Goal: Information Seeking & Learning: Learn about a topic

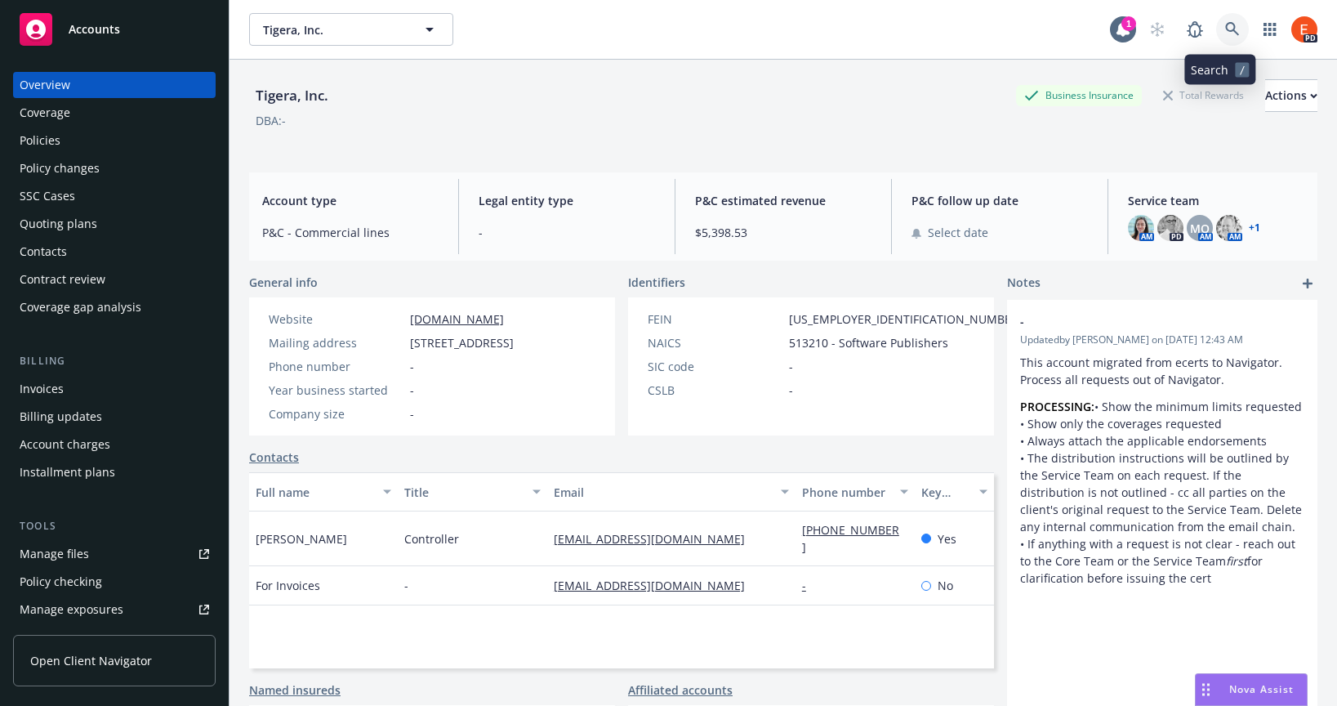
click at [1225, 29] on icon at bounding box center [1232, 29] width 15 height 15
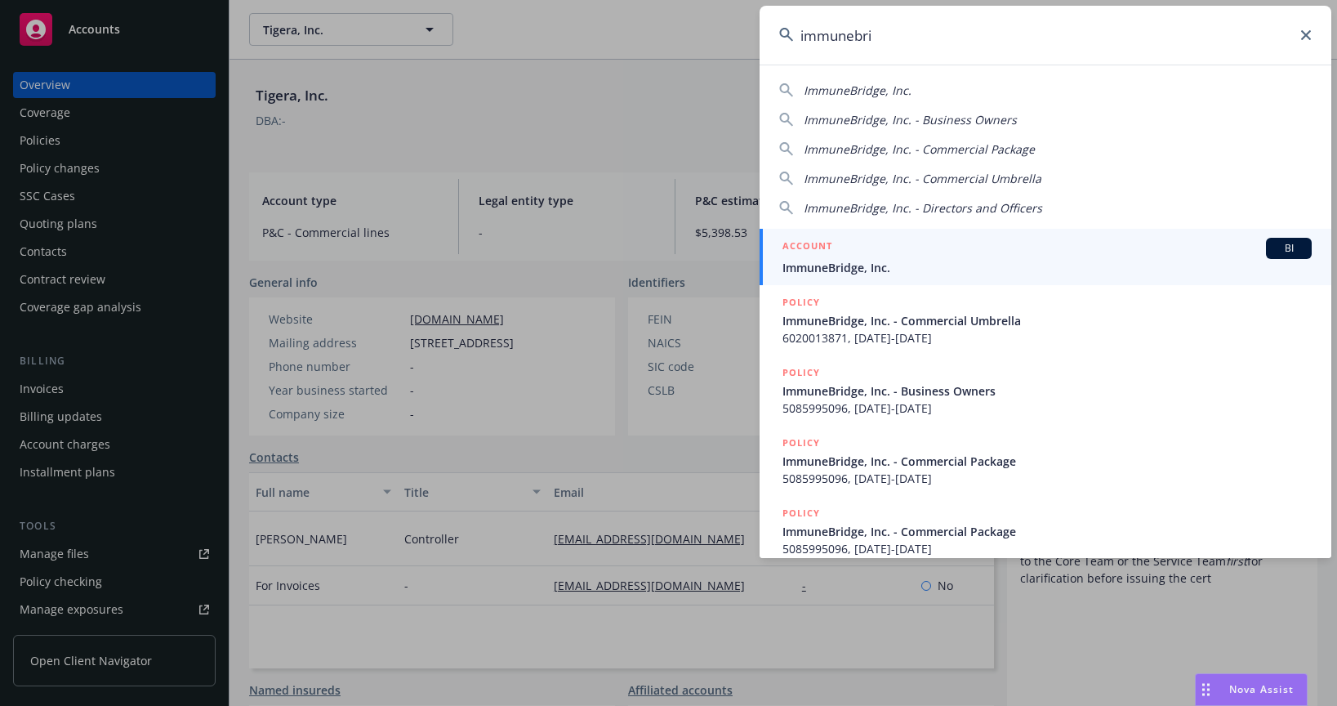
type input "immunebri"
click at [904, 260] on span "ImmuneBridge, Inc." at bounding box center [1047, 267] width 529 height 17
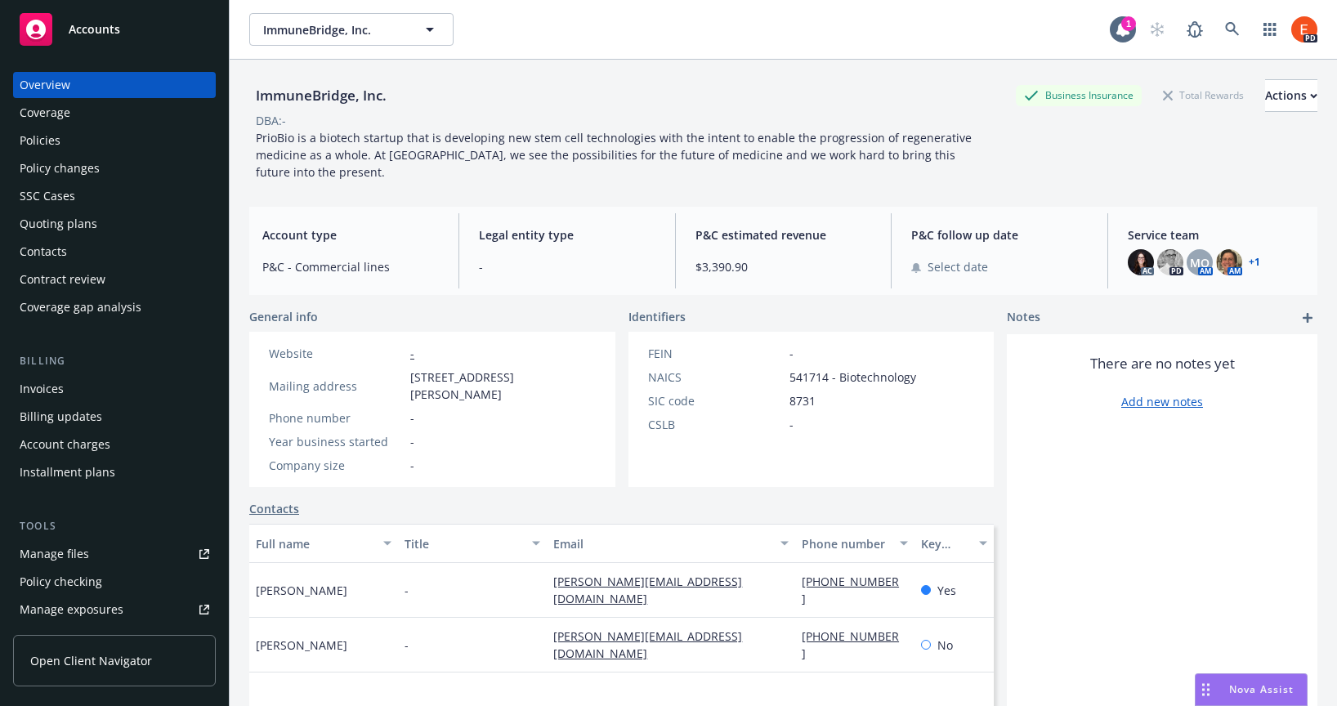
click at [39, 145] on div "Policies" at bounding box center [40, 140] width 41 height 26
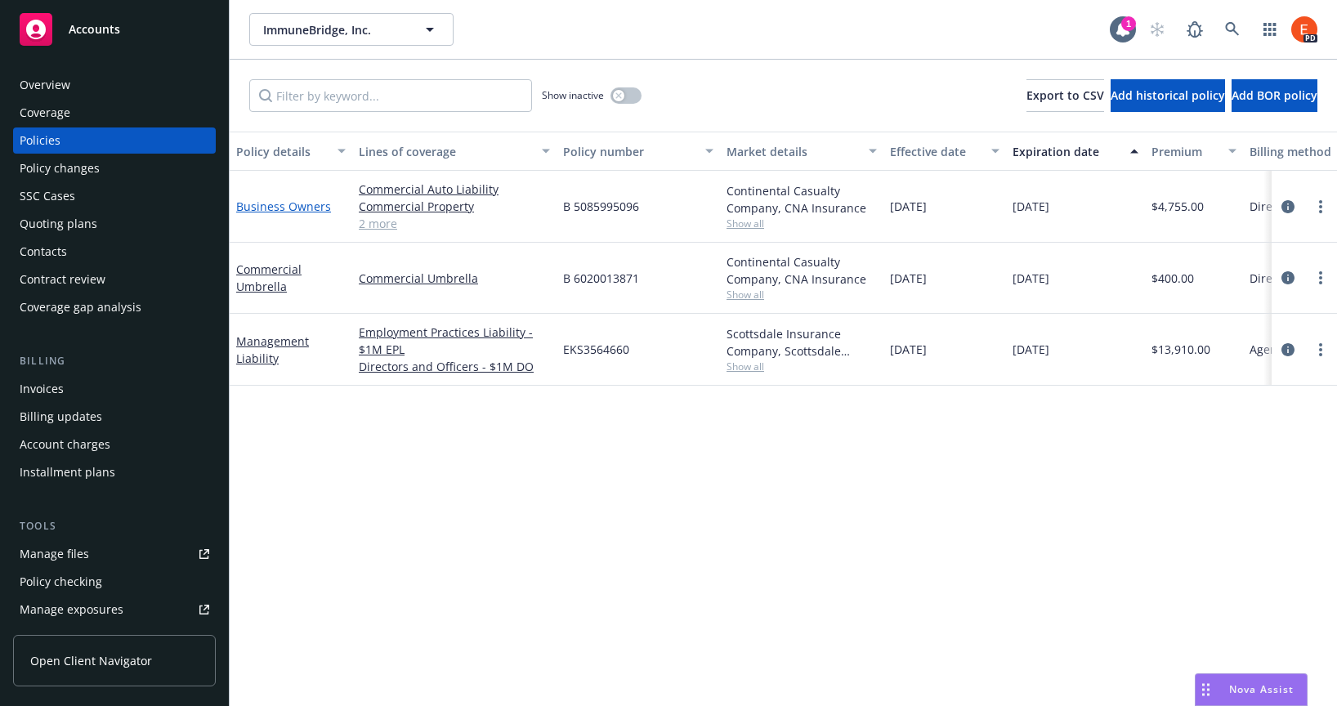
click at [269, 206] on link "Business Owners" at bounding box center [283, 207] width 95 height 16
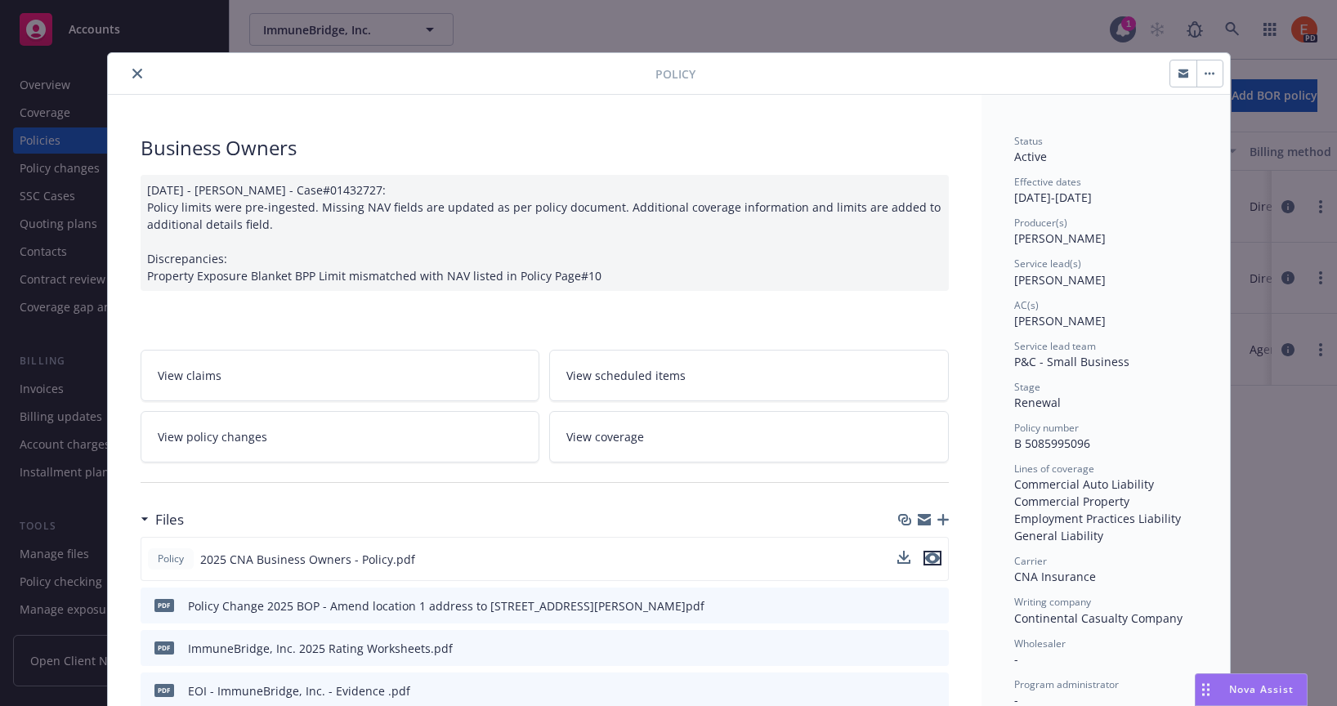
click at [926, 557] on icon "preview file" at bounding box center [932, 557] width 15 height 11
click at [127, 70] on button "close" at bounding box center [137, 74] width 20 height 20
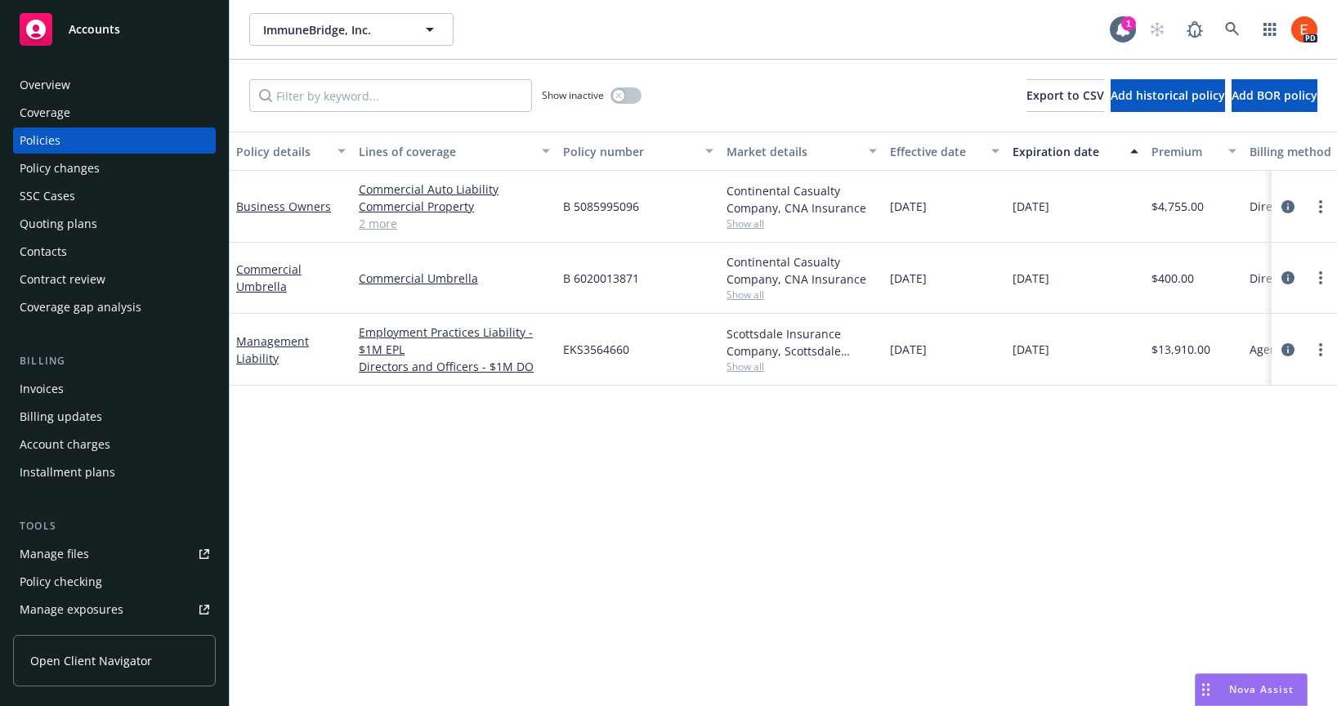
click at [48, 87] on div "Overview" at bounding box center [45, 85] width 51 height 26
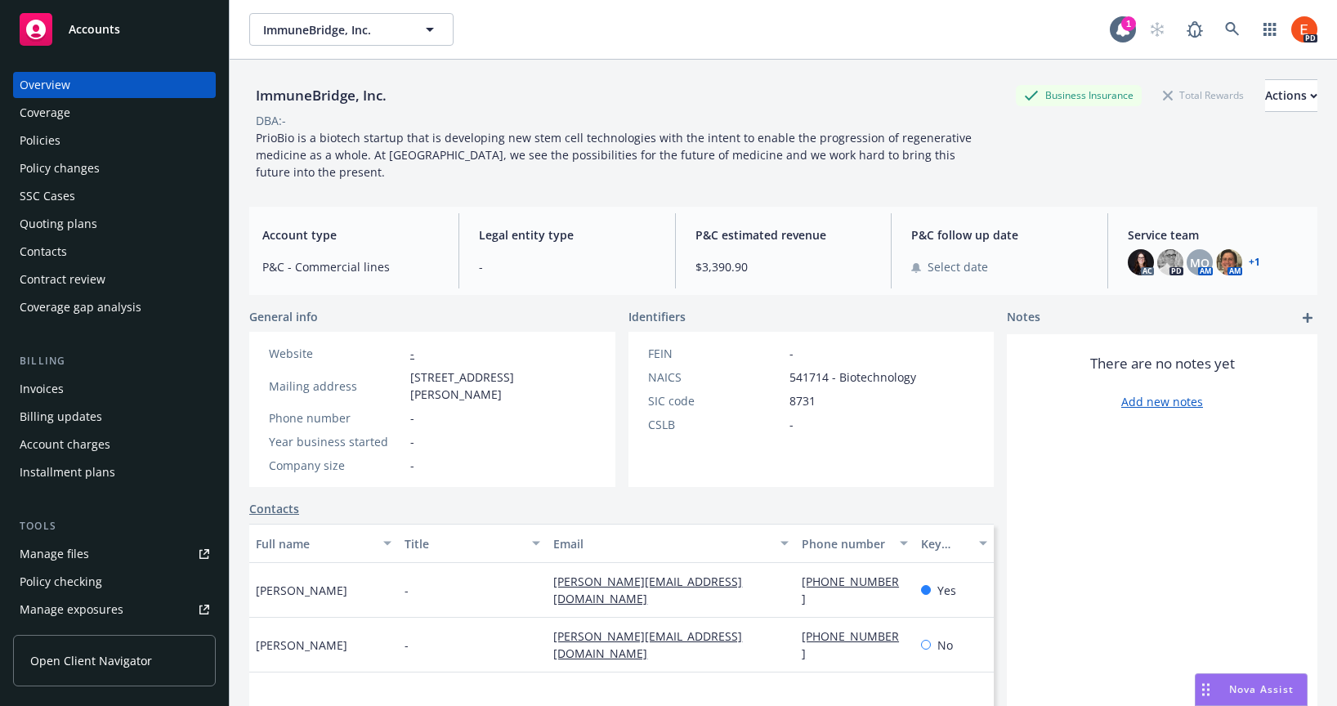
click at [1248, 260] on link "+ 1" at bounding box center [1253, 262] width 11 height 10
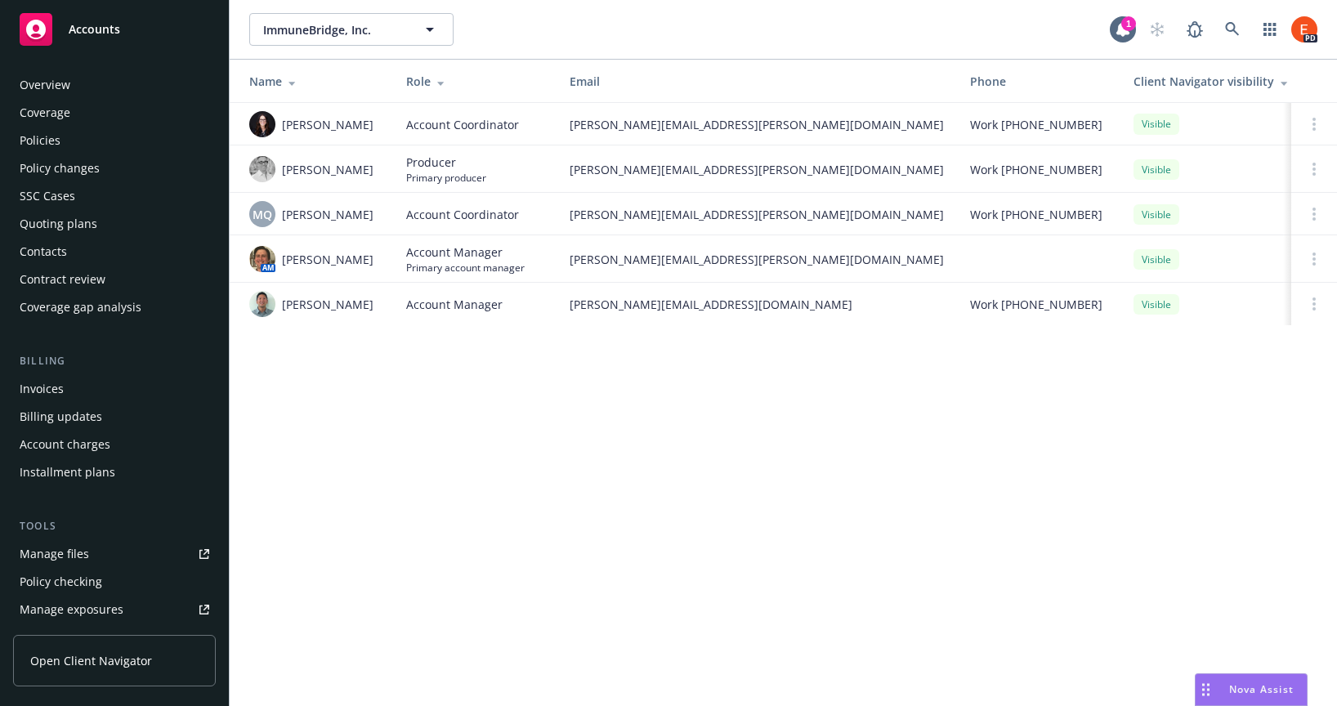
click at [47, 145] on div "Policies" at bounding box center [40, 140] width 41 height 26
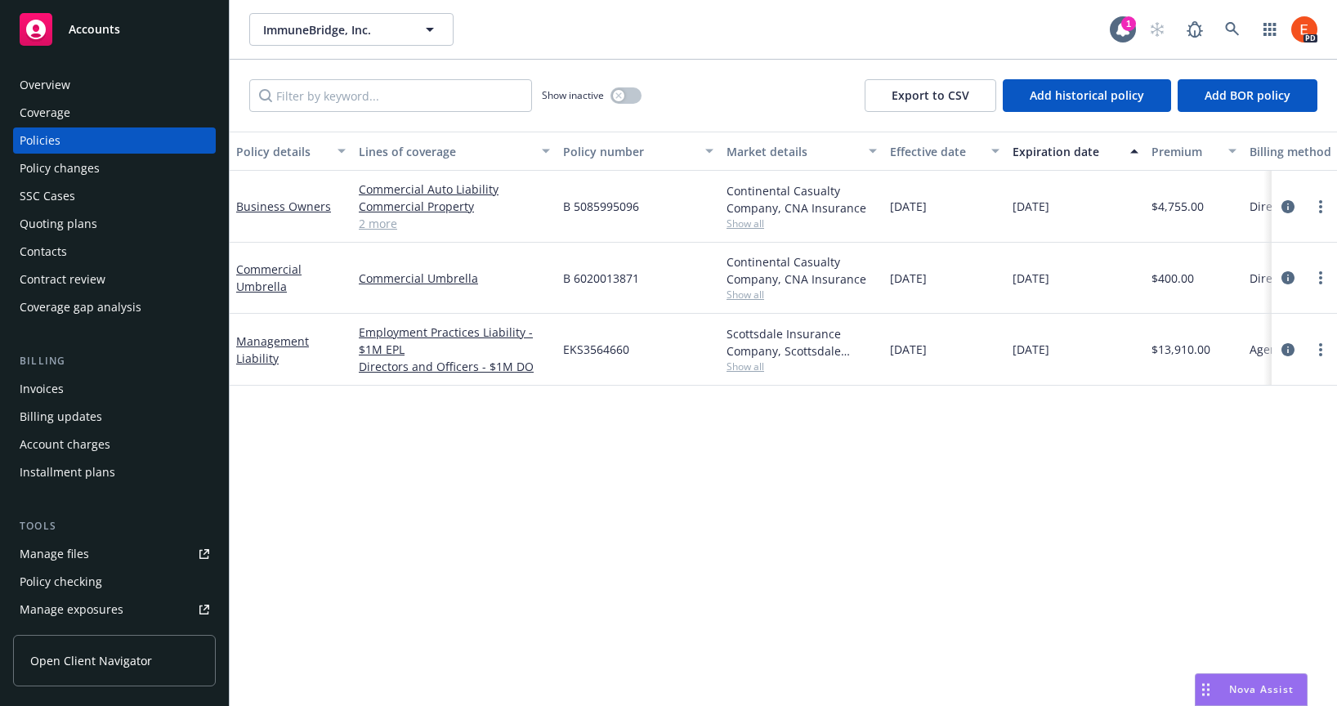
click at [993, 481] on div "Policy details Lines of coverage Policy number Market details Effective date Ex…" at bounding box center [783, 419] width 1107 height 574
click at [1237, 30] on icon at bounding box center [1232, 29] width 15 height 15
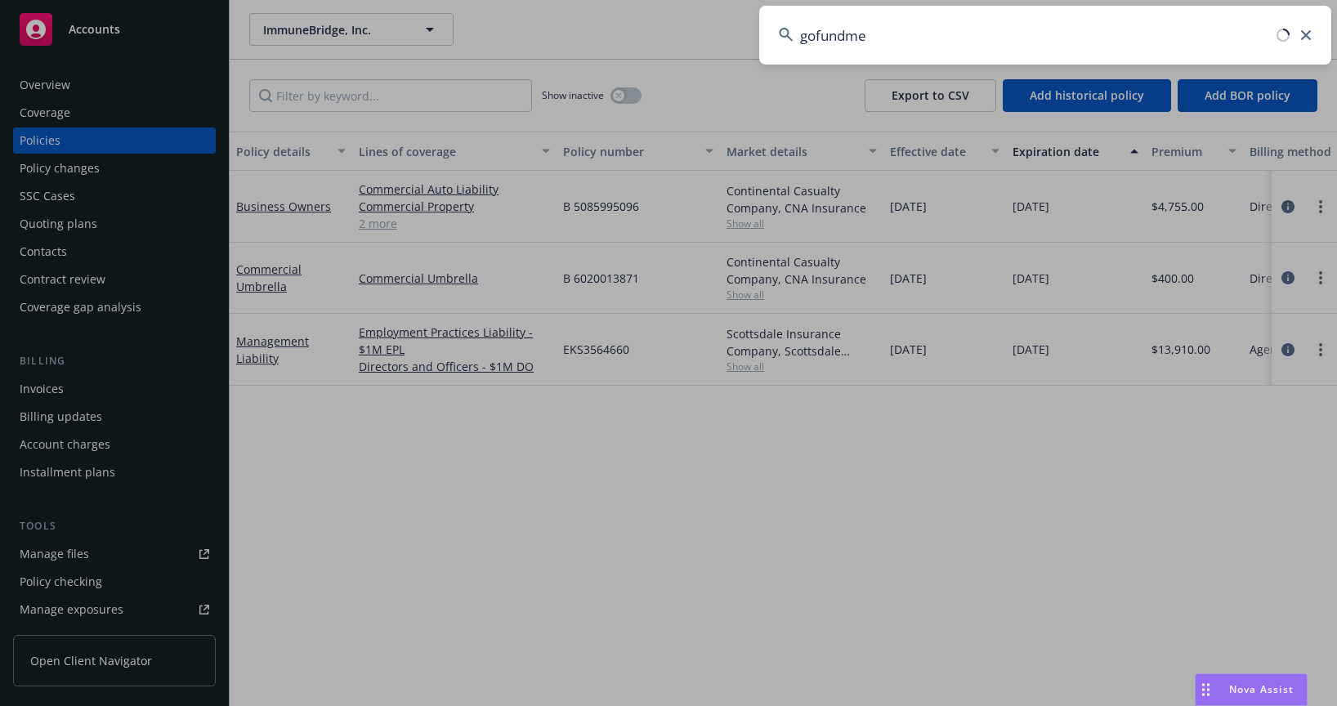
type input "gofundme"
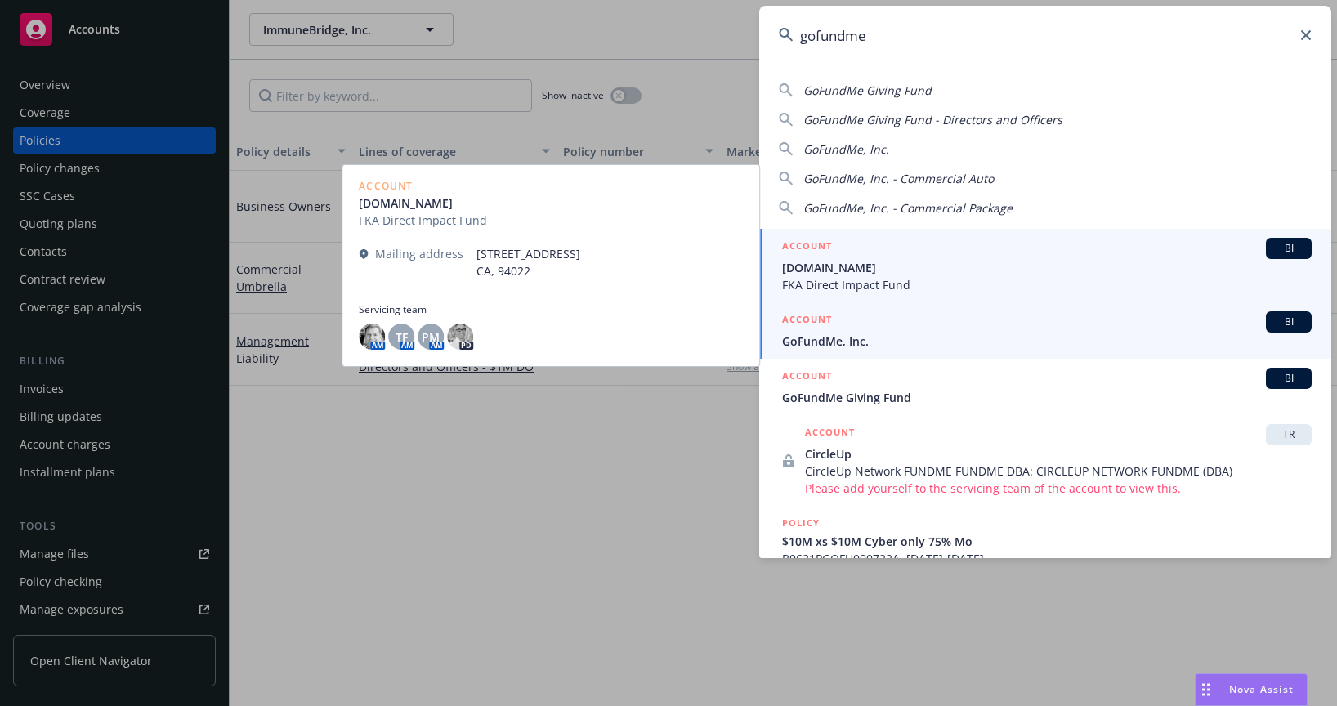
click at [852, 341] on span "GoFundMe, Inc." at bounding box center [1046, 340] width 529 height 17
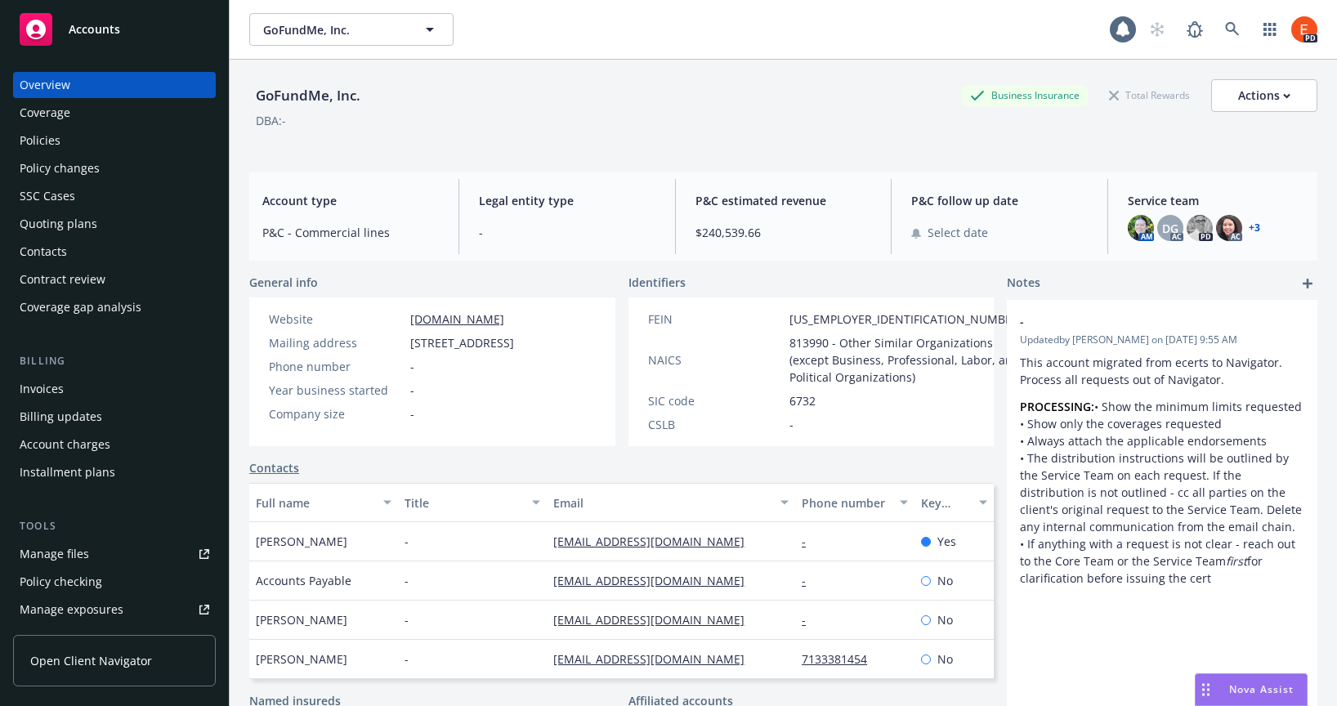
click at [43, 142] on div "Policies" at bounding box center [40, 140] width 41 height 26
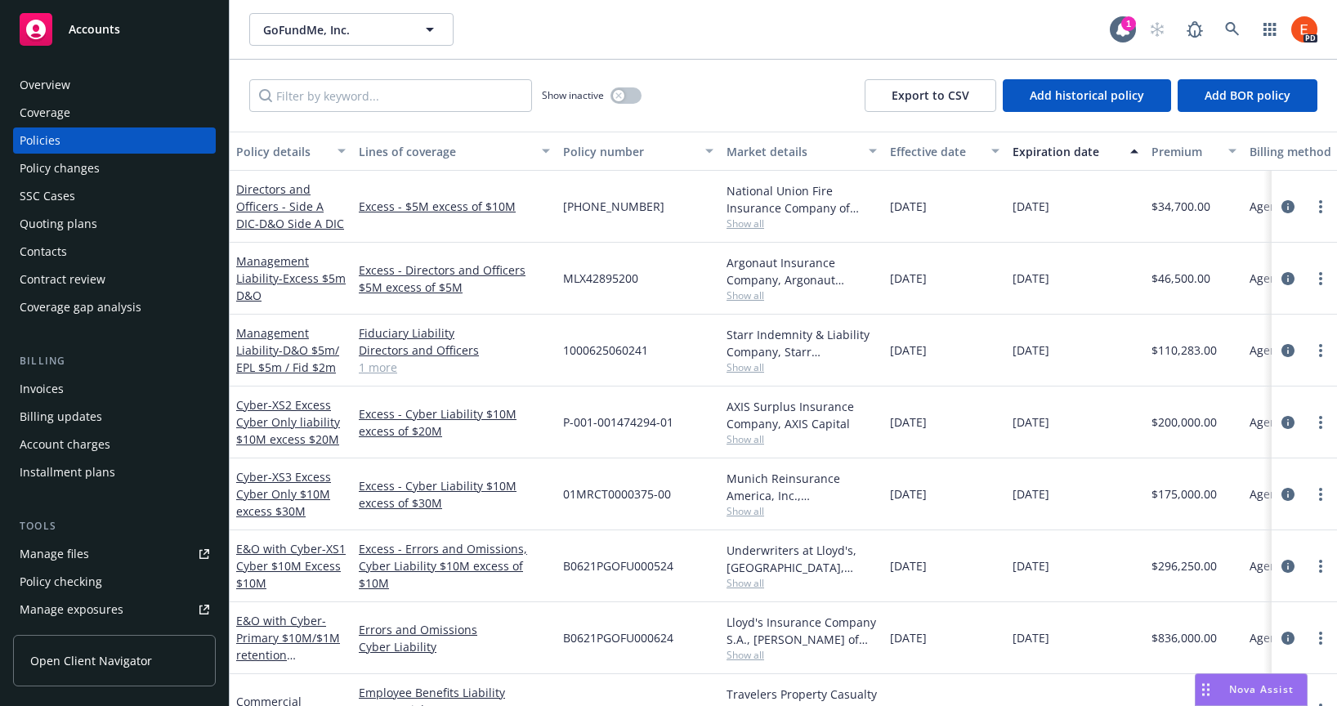
click at [992, 33] on div "GoFundMe, Inc. GoFundMe, Inc." at bounding box center [679, 29] width 860 height 33
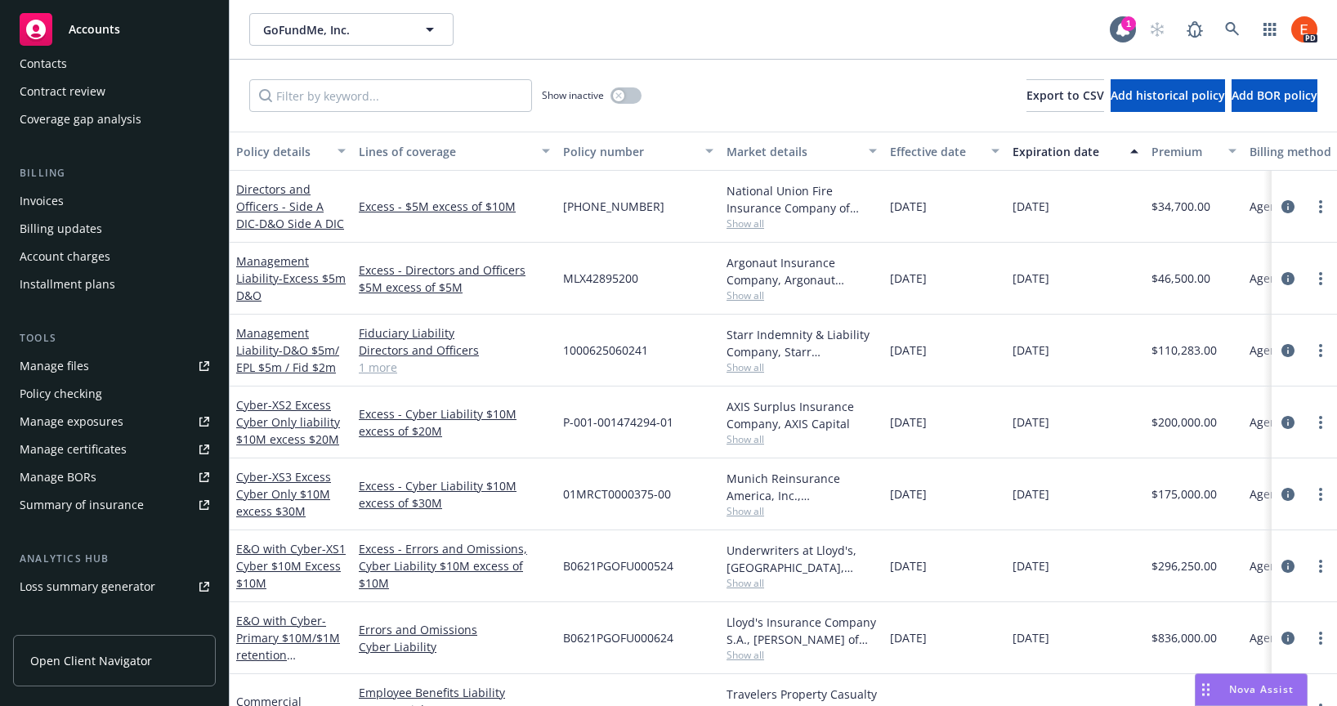
scroll to position [190, 0]
click at [547, 38] on div "GoFundMe, Inc. GoFundMe, Inc." at bounding box center [679, 29] width 860 height 33
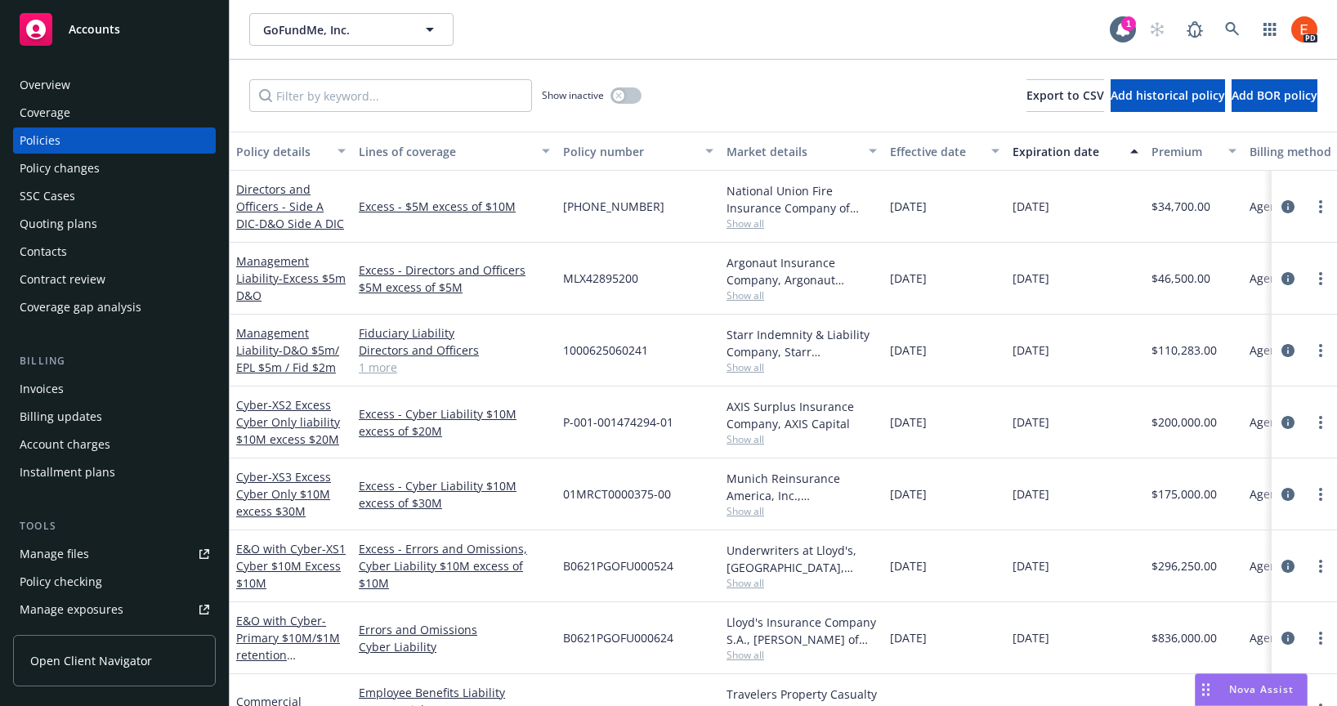
click at [69, 76] on div "Overview" at bounding box center [115, 85] width 190 height 26
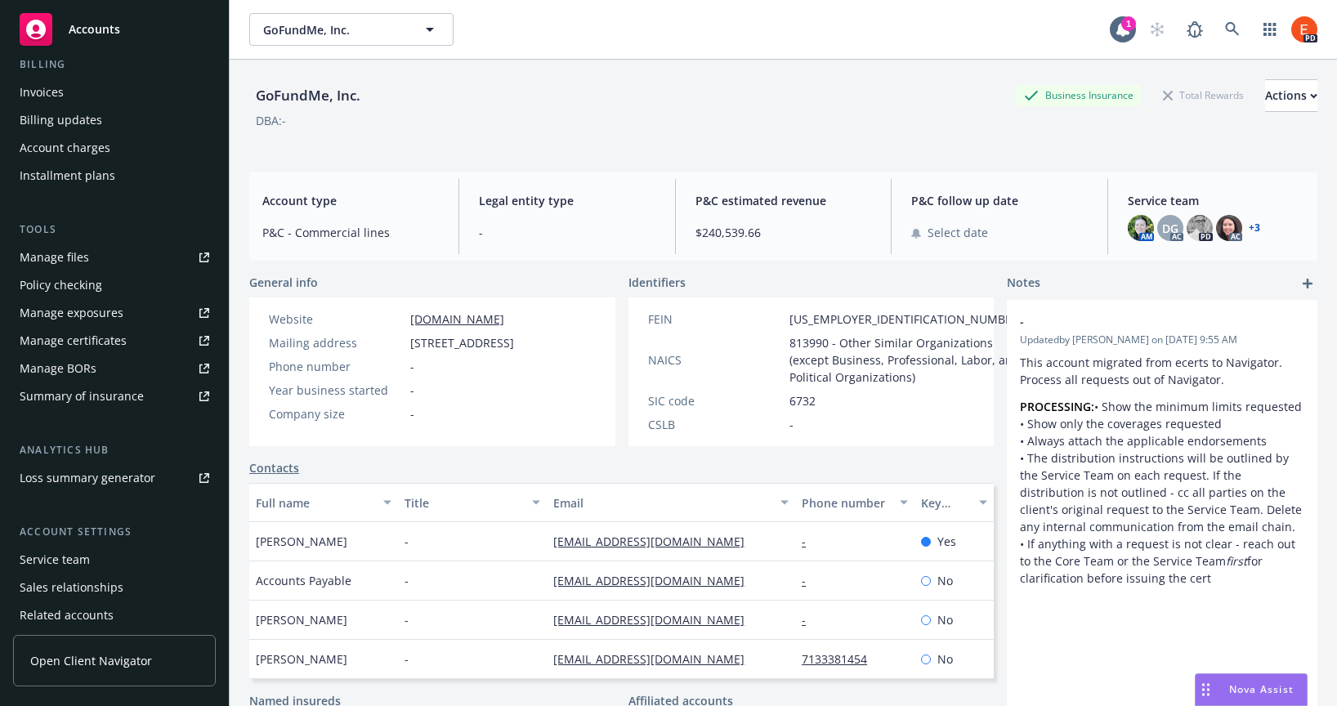
scroll to position [359, 0]
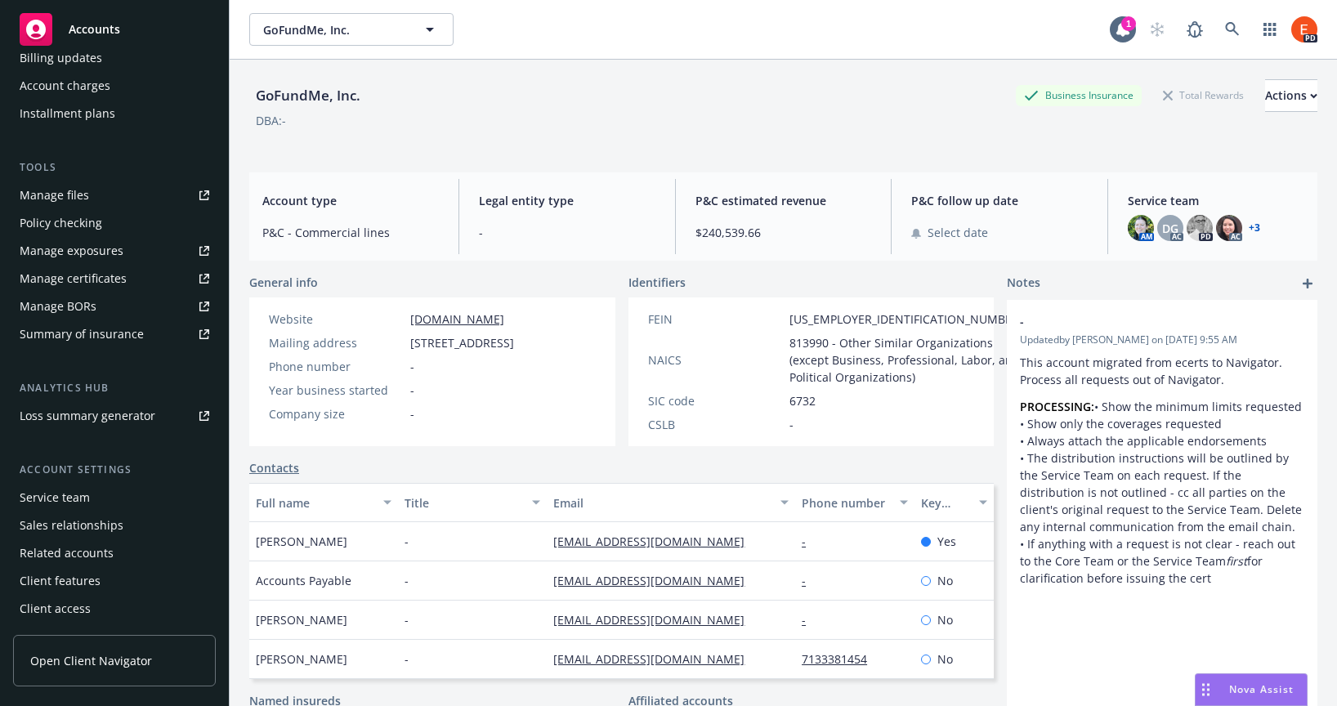
click at [101, 332] on div "Summary of insurance" at bounding box center [82, 334] width 124 height 26
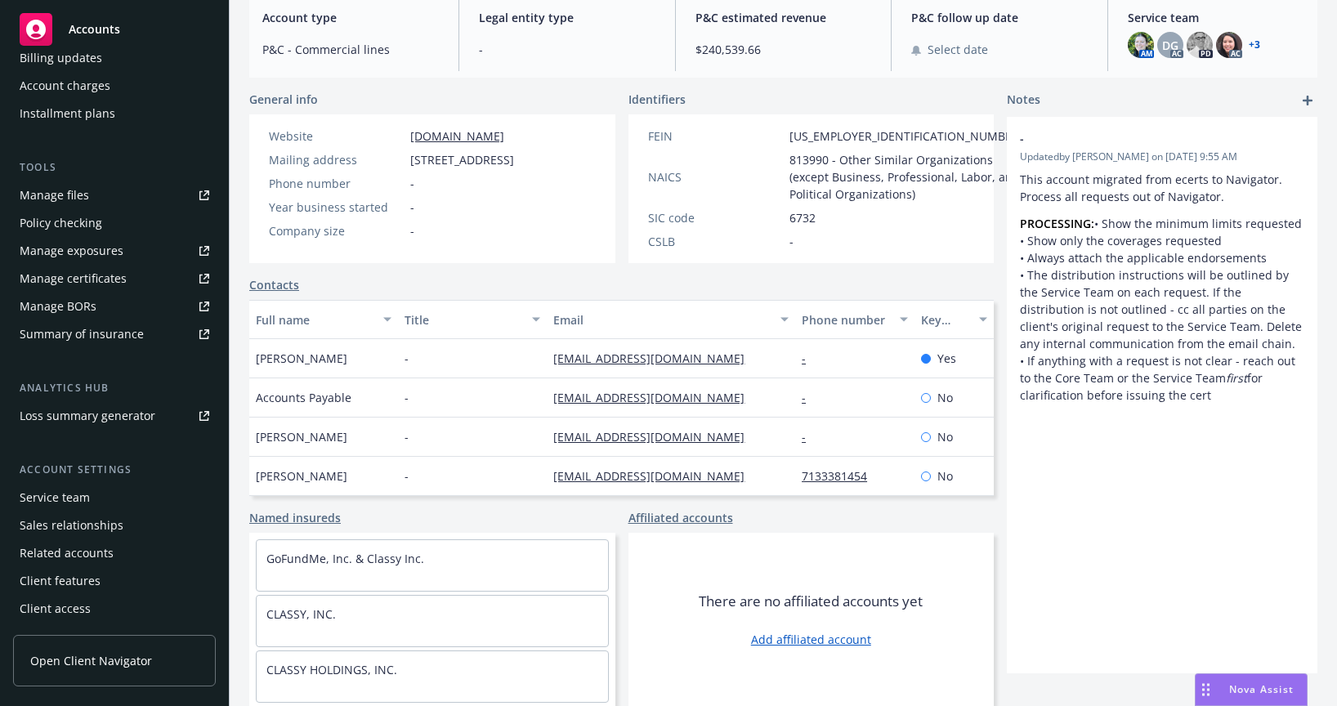
scroll to position [200, 0]
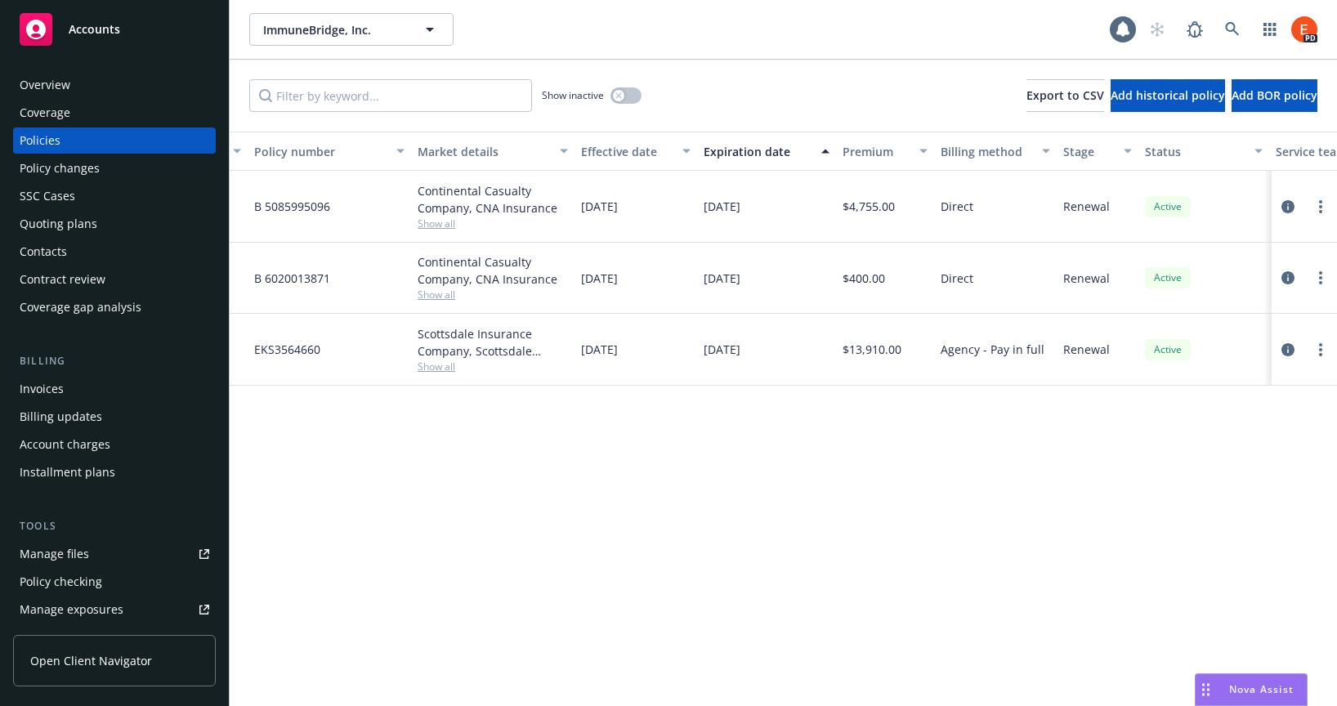
scroll to position [0, 470]
